Goal: Task Accomplishment & Management: Use online tool/utility

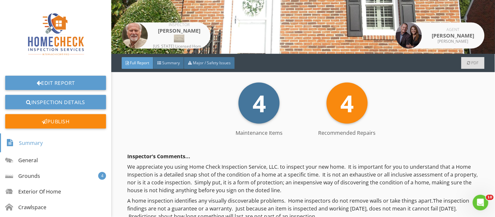
scroll to position [126, 0]
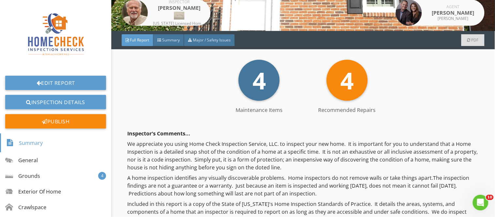
click at [138, 38] on span "Full Report" at bounding box center [139, 40] width 19 height 6
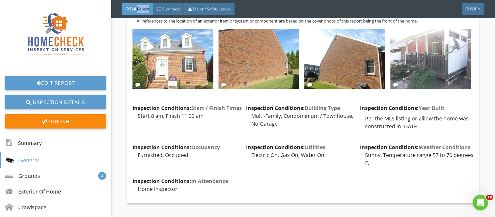
scroll to position [866, 0]
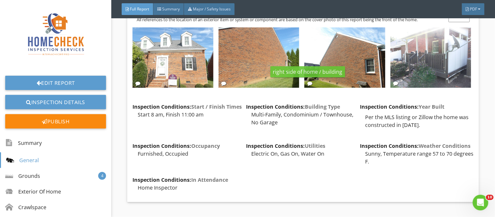
click at [308, 83] on div at bounding box center [309, 83] width 5 height 5
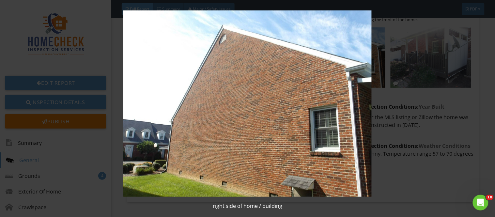
click at [438, 109] on img at bounding box center [247, 103] width 450 height 186
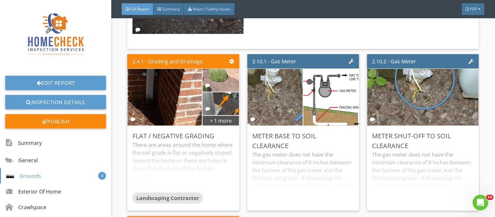
scroll to position [1504, 0]
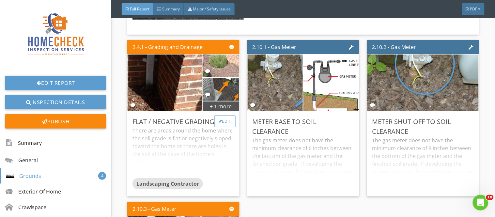
click at [219, 119] on div at bounding box center [221, 121] width 4 height 4
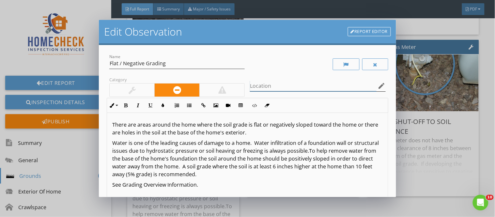
click at [256, 82] on input "Location" at bounding box center [313, 86] width 126 height 11
type input "front, right, back side of home (building)"
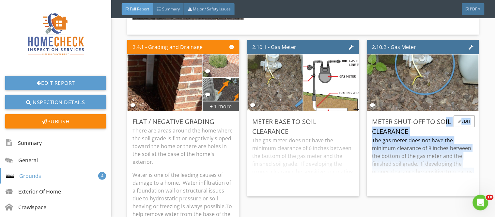
drag, startPoint x: 396, startPoint y: 102, endPoint x: 396, endPoint y: 109, distance: 6.9
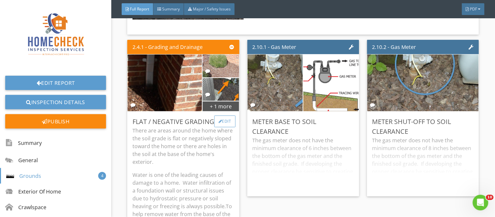
click at [219, 119] on div at bounding box center [221, 121] width 4 height 4
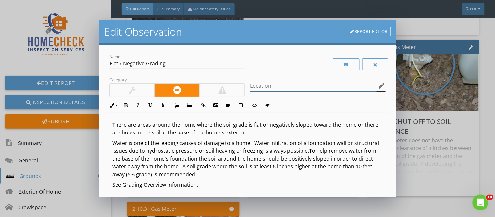
click at [256, 85] on input "Location" at bounding box center [313, 86] width 126 height 11
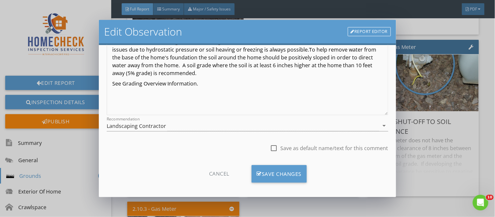
scroll to position [105, 0]
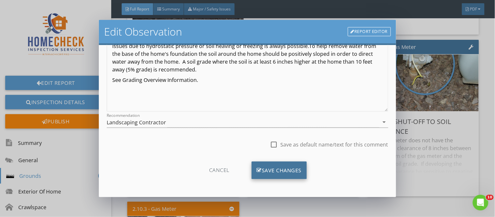
type input "front, right, back side"
click at [287, 175] on div "Save Changes" at bounding box center [279, 171] width 55 height 18
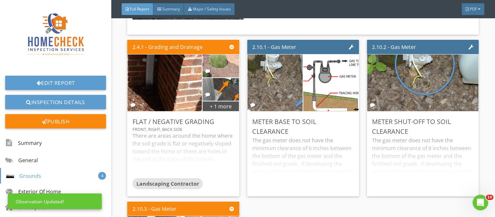
scroll to position [27, 0]
click at [340, 112] on div "Meter Base To Soil Clearance The gas meter does not have the minimum clearance …" at bounding box center [303, 154] width 112 height 85
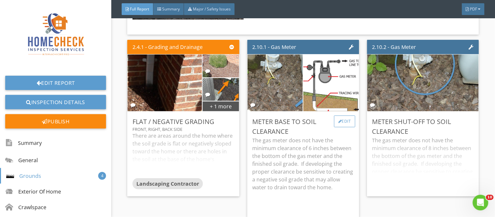
click at [338, 121] on div "Edit" at bounding box center [344, 122] width 21 height 12
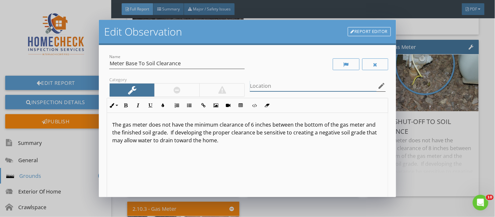
click at [276, 88] on input "Location" at bounding box center [313, 86] width 126 height 11
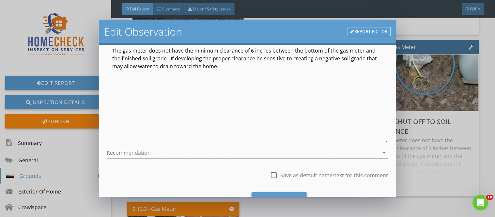
scroll to position [83, 0]
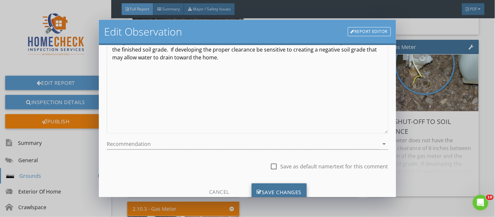
type input "back side of home"
click at [292, 187] on div "Save Changes" at bounding box center [279, 192] width 55 height 18
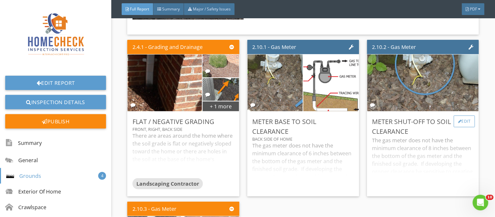
click at [458, 119] on div at bounding box center [460, 121] width 4 height 4
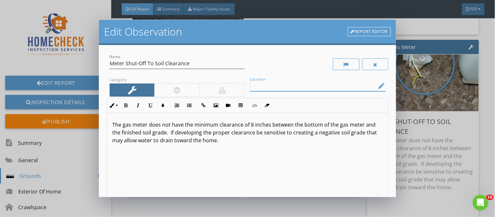
click at [263, 83] on input "Location" at bounding box center [313, 86] width 126 height 11
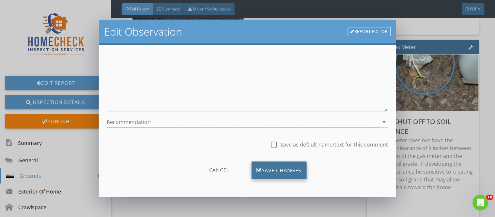
type input "back of home"
click at [277, 172] on div "Save Changes" at bounding box center [279, 171] width 55 height 18
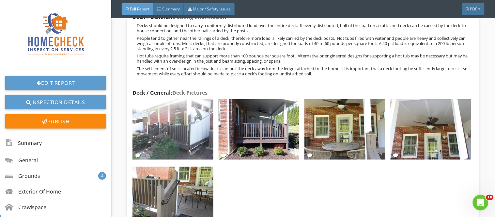
scroll to position [2679, 0]
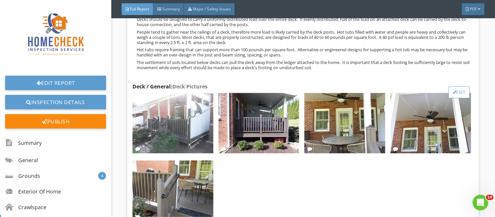
click at [458, 86] on div "Edit" at bounding box center [459, 92] width 21 height 12
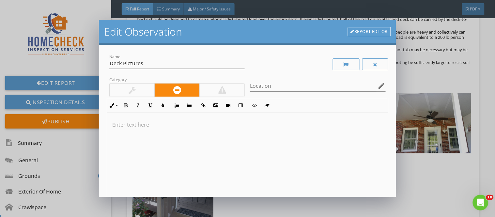
click at [370, 33] on link "Report Editor" at bounding box center [369, 31] width 43 height 9
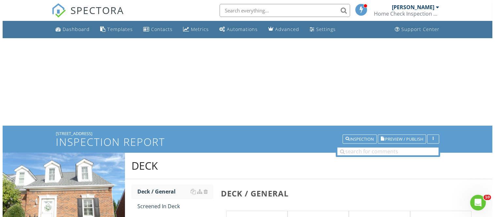
scroll to position [370, 0]
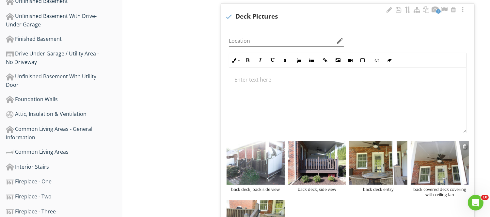
click at [446, 186] on div at bounding box center [440, 164] width 58 height 46
click at [446, 190] on div "back covered deck covering with ceiling fan" at bounding box center [440, 192] width 58 height 10
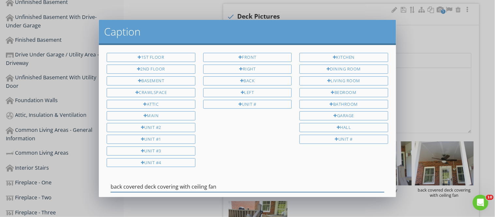
click at [155, 186] on input "back covered deck covering with ceiling fan" at bounding box center [248, 186] width 274 height 11
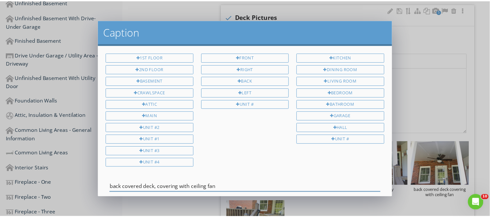
scroll to position [35, 0]
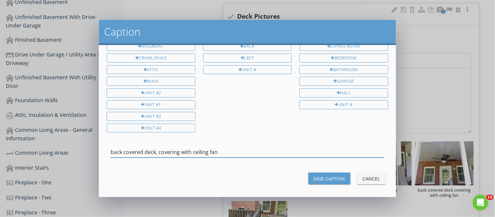
type input "back covered deck, covering with ceiling fan"
click at [334, 178] on div "Save Caption" at bounding box center [330, 178] width 32 height 7
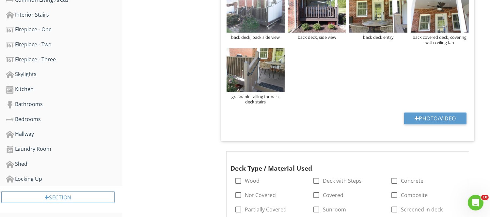
scroll to position [524, 0]
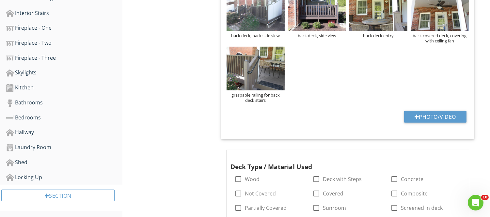
drag, startPoint x: 489, startPoint y: 132, endPoint x: 494, endPoint y: 63, distance: 68.7
click at [490, 63] on html "SPECTORA Michael Ray Home Check Inspection Services, LLC. Role: Inspector Chang…" at bounding box center [245, 11] width 490 height 1070
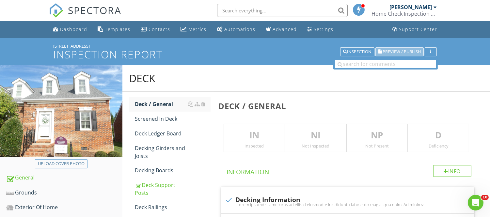
click at [392, 51] on span "Preview / Publish" at bounding box center [402, 52] width 38 height 4
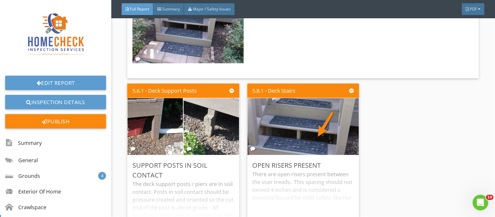
scroll to position [2930, 0]
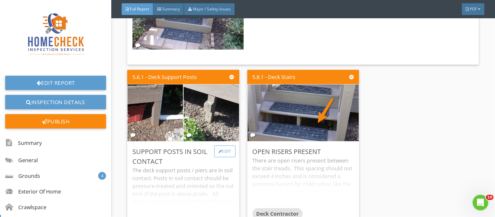
click at [226, 146] on div "Edit" at bounding box center [224, 152] width 21 height 12
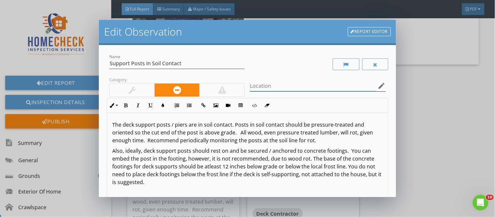
click at [267, 87] on input "Location" at bounding box center [313, 86] width 126 height 11
click at [267, 87] on input "b" at bounding box center [313, 86] width 126 height 11
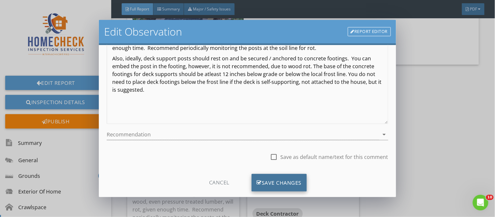
type input "back deck"
click at [290, 180] on div "Save Changes" at bounding box center [279, 183] width 55 height 18
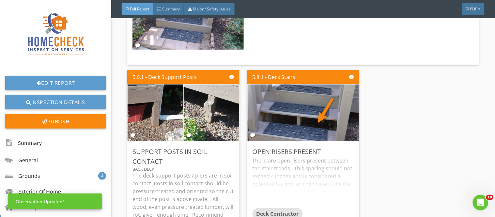
scroll to position [27, 0]
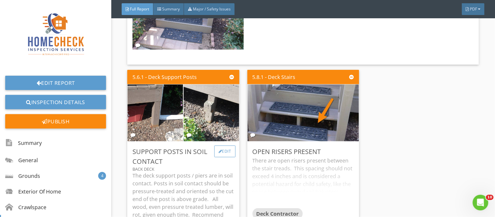
click at [226, 146] on div "Edit" at bounding box center [224, 152] width 21 height 12
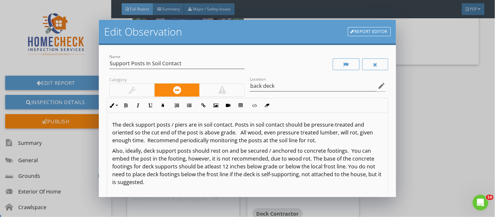
click at [136, 126] on p "The deck support posts / piers are in soil contact. Posts in soil contact shoul…" at bounding box center [247, 133] width 270 height 24
click at [137, 90] on div at bounding box center [132, 90] width 45 height 13
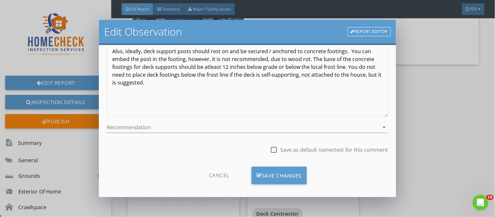
scroll to position [105, 0]
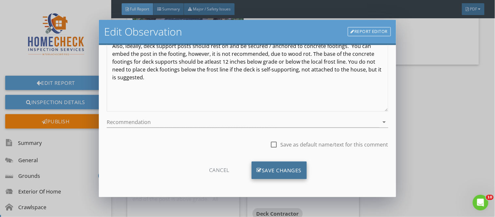
click at [286, 171] on div "Save Changes" at bounding box center [279, 171] width 55 height 18
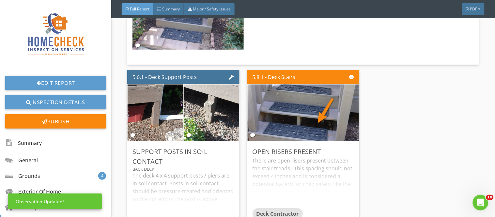
scroll to position [27, 0]
click at [338, 146] on div "Edit" at bounding box center [344, 152] width 21 height 12
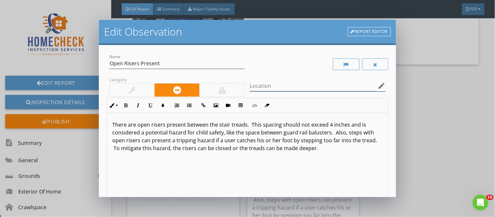
click at [262, 83] on input "Location" at bounding box center [313, 86] width 126 height 11
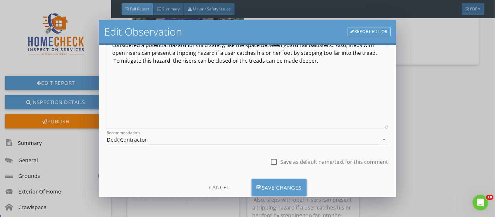
scroll to position [105, 0]
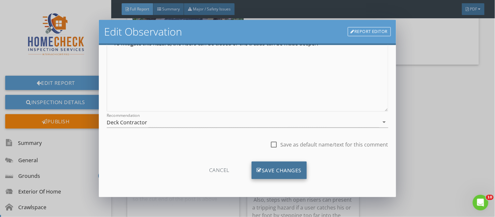
type input "back deck stairs"
click at [279, 170] on div "Save Changes" at bounding box center [279, 171] width 55 height 18
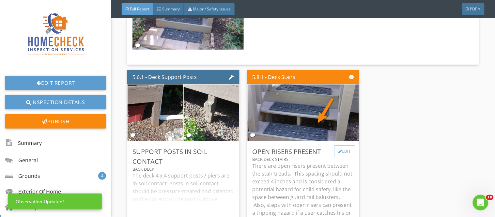
click at [338, 149] on div at bounding box center [340, 151] width 4 height 4
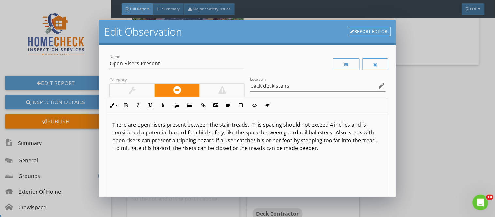
click at [128, 126] on p "There are open risers present between the stair treads. This spacing should not…" at bounding box center [247, 136] width 270 height 31
click at [166, 127] on p "There is an open risers present between the stair treads. This spacing should n…" at bounding box center [247, 136] width 270 height 31
click at [219, 126] on p "There is an open riser present between the stair treads. This spacing should no…" at bounding box center [247, 136] width 270 height 31
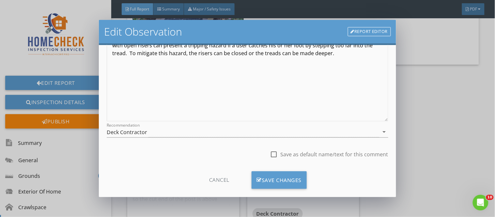
scroll to position [102, 0]
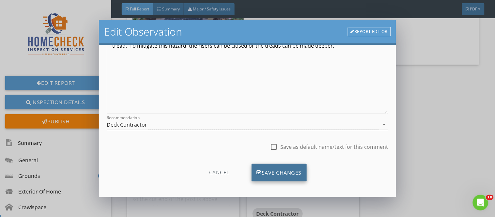
click at [292, 174] on div "Save Changes" at bounding box center [279, 173] width 55 height 18
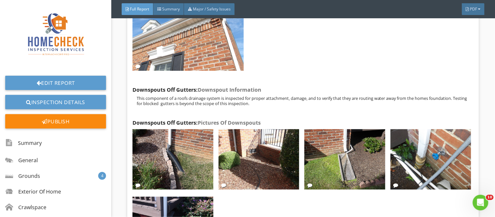
scroll to position [3308, 0]
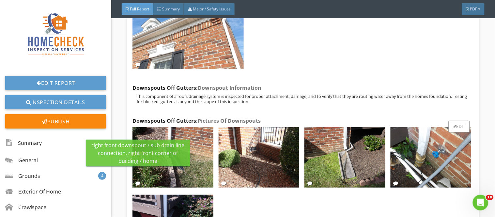
click at [138, 181] on div at bounding box center [137, 183] width 5 height 5
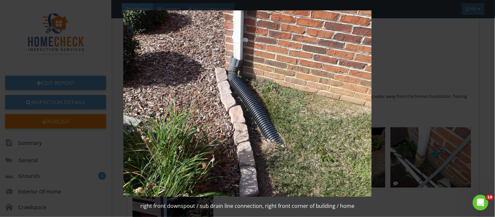
click at [401, 193] on img at bounding box center [247, 103] width 450 height 186
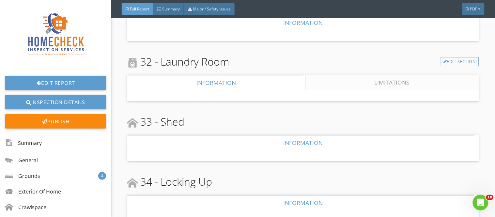
scroll to position [6032, 0]
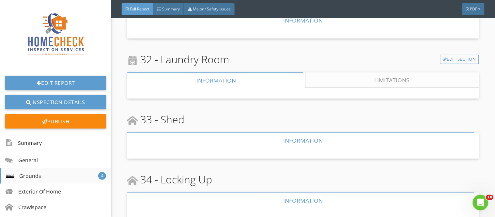
click at [9, 178] on div at bounding box center [10, 176] width 8 height 8
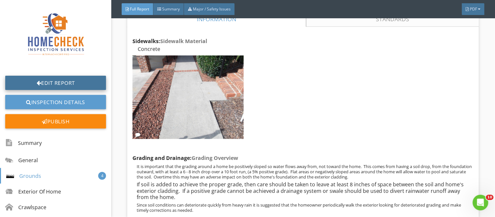
scroll to position [1080, 0]
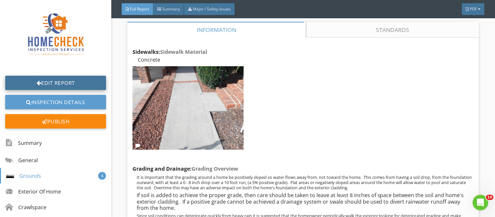
click at [63, 83] on link "Edit Report" at bounding box center [55, 83] width 101 height 14
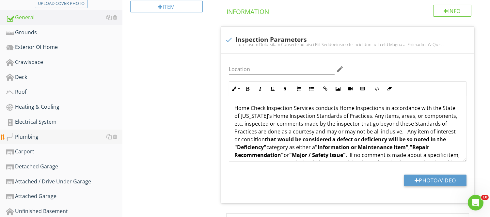
scroll to position [174, 0]
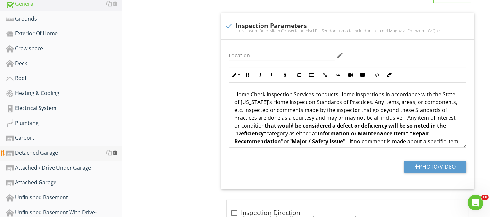
click at [116, 153] on div at bounding box center [115, 152] width 4 height 5
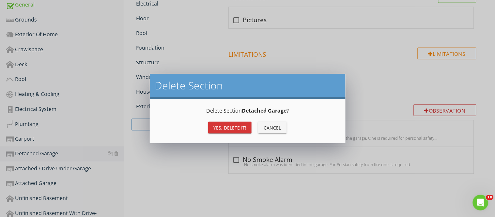
click at [227, 127] on div "Yes, Delete it!" at bounding box center [229, 127] width 33 height 7
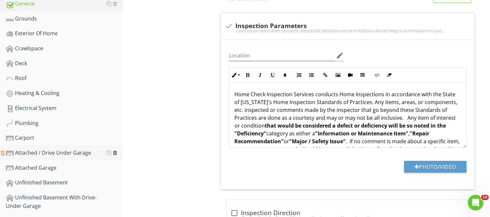
click at [115, 153] on div at bounding box center [115, 152] width 4 height 5
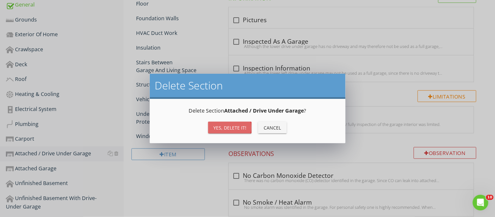
click at [223, 129] on div "Yes, Delete it!" at bounding box center [229, 127] width 33 height 7
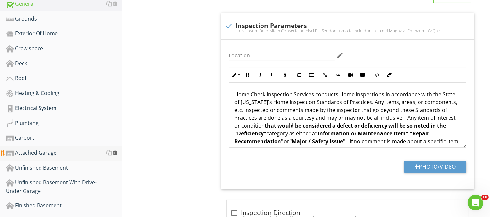
click at [115, 151] on div at bounding box center [115, 152] width 4 height 5
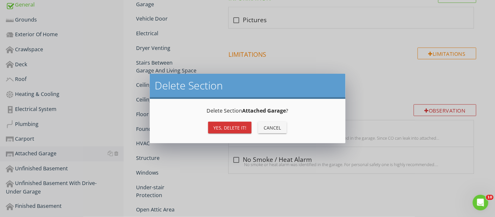
click at [216, 126] on div "Yes, Delete it!" at bounding box center [229, 127] width 33 height 7
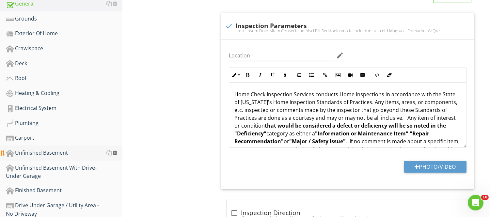
click at [116, 151] on div at bounding box center [115, 152] width 4 height 5
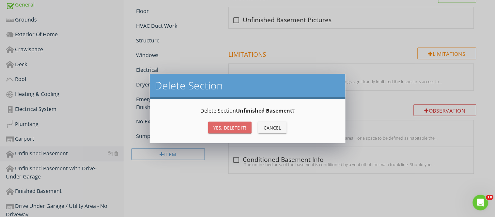
click at [229, 129] on div "Yes, Delete it!" at bounding box center [229, 127] width 33 height 7
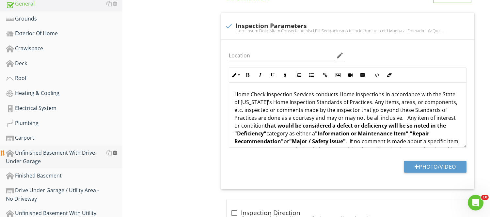
click at [116, 153] on div at bounding box center [115, 152] width 4 height 5
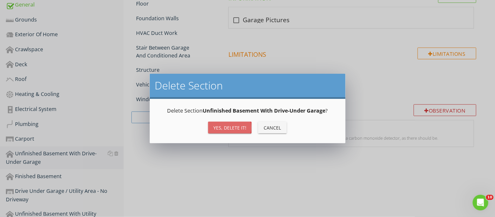
click at [227, 129] on div "Yes, Delete it!" at bounding box center [229, 127] width 33 height 7
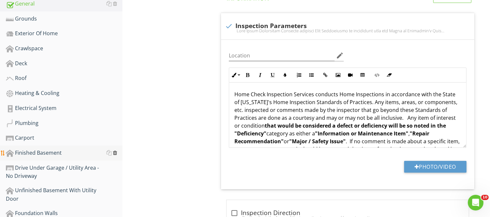
click at [114, 152] on div at bounding box center [115, 152] width 4 height 5
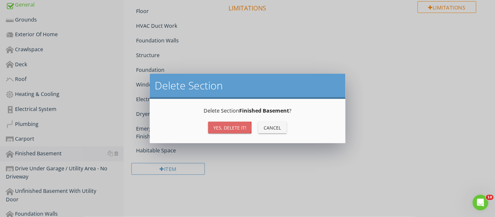
click at [227, 130] on div "Yes, Delete it!" at bounding box center [229, 127] width 33 height 7
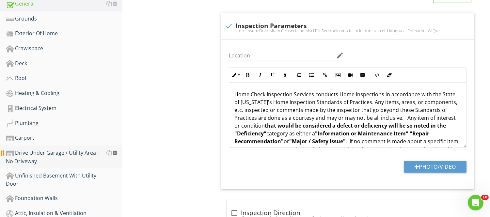
click at [115, 152] on div at bounding box center [115, 152] width 4 height 5
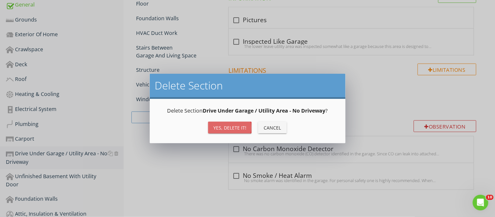
click at [215, 126] on div "Yes, Delete it!" at bounding box center [229, 127] width 33 height 7
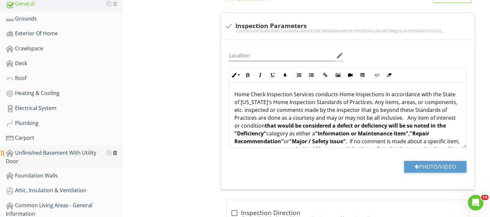
click at [116, 151] on div at bounding box center [115, 152] width 4 height 5
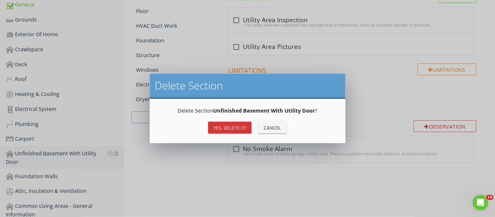
click at [223, 123] on button "Yes, Delete it!" at bounding box center [229, 128] width 43 height 12
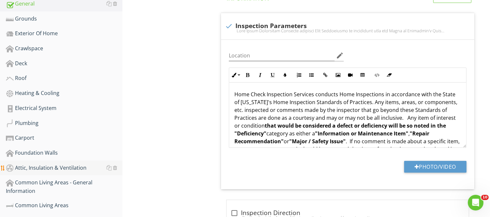
click at [106, 164] on div at bounding box center [111, 168] width 11 height 8
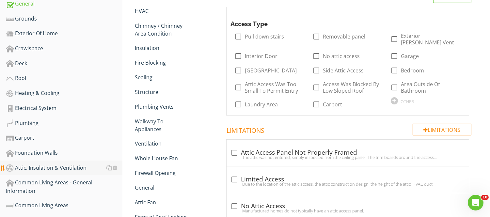
click at [106, 164] on div at bounding box center [111, 168] width 11 height 8
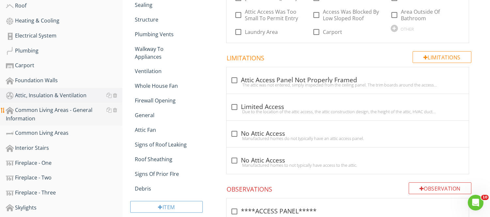
scroll to position [261, 0]
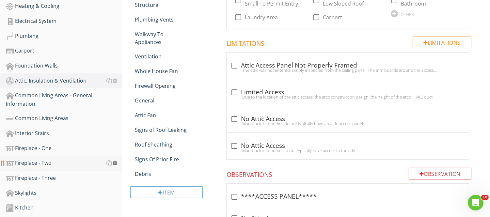
click at [115, 162] on div at bounding box center [115, 162] width 4 height 5
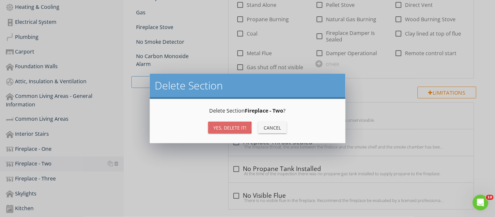
click at [219, 131] on div "Yes, Delete it!" at bounding box center [229, 127] width 33 height 7
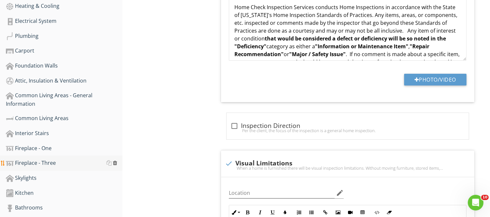
click at [115, 162] on div at bounding box center [115, 162] width 4 height 5
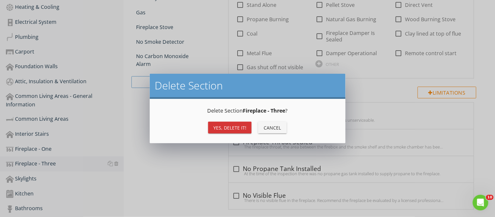
click at [226, 125] on div "Yes, Delete it!" at bounding box center [229, 127] width 33 height 7
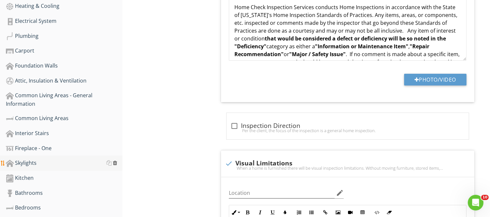
click at [115, 162] on div at bounding box center [115, 162] width 4 height 5
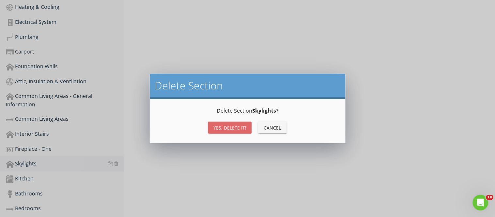
click at [233, 125] on div "Yes, Delete it!" at bounding box center [229, 127] width 33 height 7
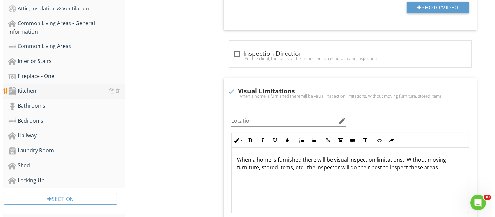
scroll to position [334, 0]
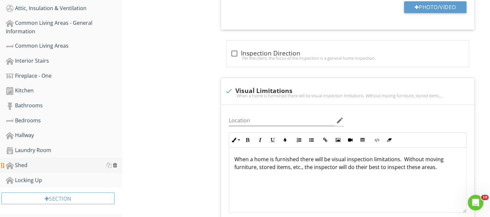
click at [115, 163] on div at bounding box center [115, 165] width 4 height 5
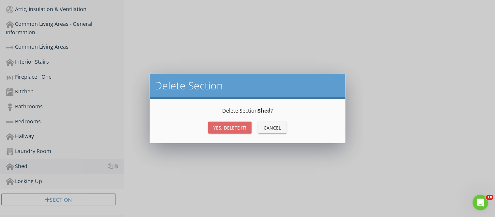
click at [229, 125] on div "Yes, Delete it!" at bounding box center [229, 127] width 33 height 7
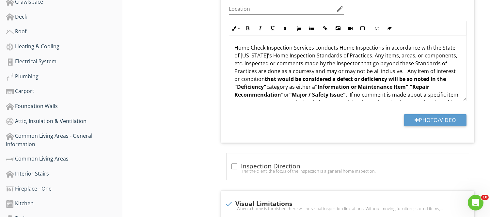
scroll to position [222, 0]
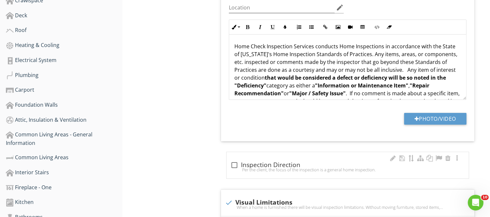
click at [235, 167] on div "Per the client, the focus of the inspection is a general home inspection." at bounding box center [347, 169] width 234 height 5
checkbox input "true"
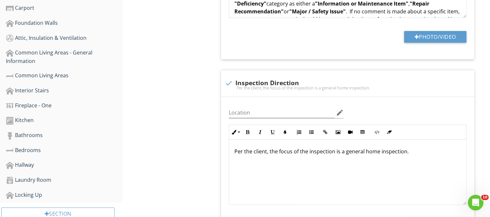
scroll to position [307, 0]
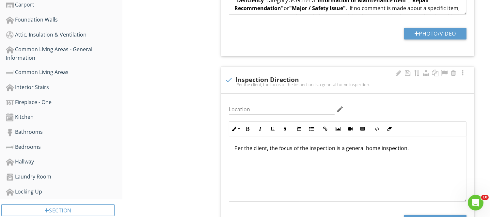
click at [410, 149] on p "Per the client, the focus of the inspection is a general home inspection." at bounding box center [347, 148] width 227 height 8
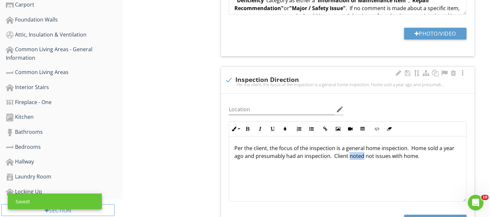
drag, startPoint x: 349, startPoint y: 158, endPoint x: 361, endPoint y: 158, distance: 12.7
click at [361, 158] on p "Per the client, the focus of the inspection is a general home inspection. Home …" at bounding box center [347, 152] width 227 height 16
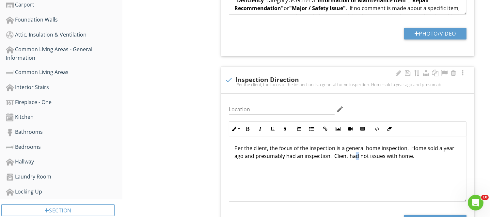
click at [356, 157] on p "Per the client, the focus of the inspection is a general home inspection. Home …" at bounding box center [347, 152] width 227 height 16
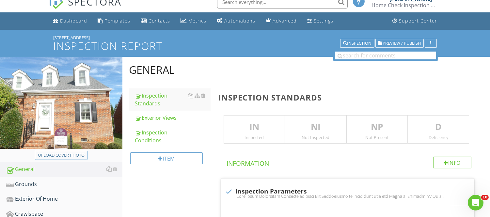
scroll to position [0, 0]
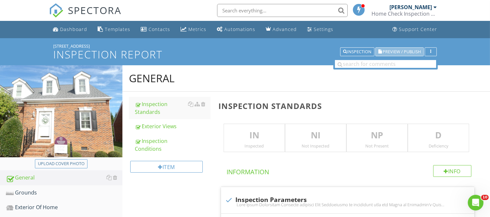
click at [386, 51] on span "Preview / Publish" at bounding box center [402, 52] width 38 height 4
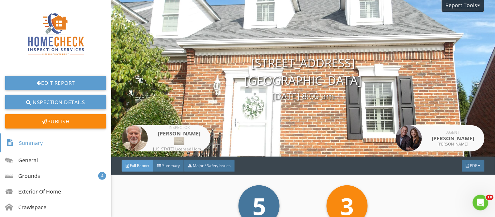
click at [140, 165] on span "Full Report" at bounding box center [139, 166] width 19 height 6
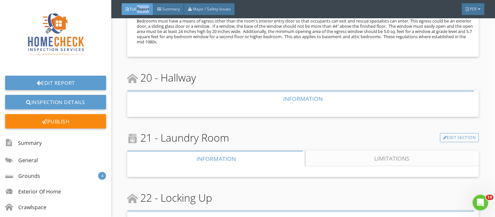
scroll to position [5339, 0]
